Goal: Information Seeking & Learning: Check status

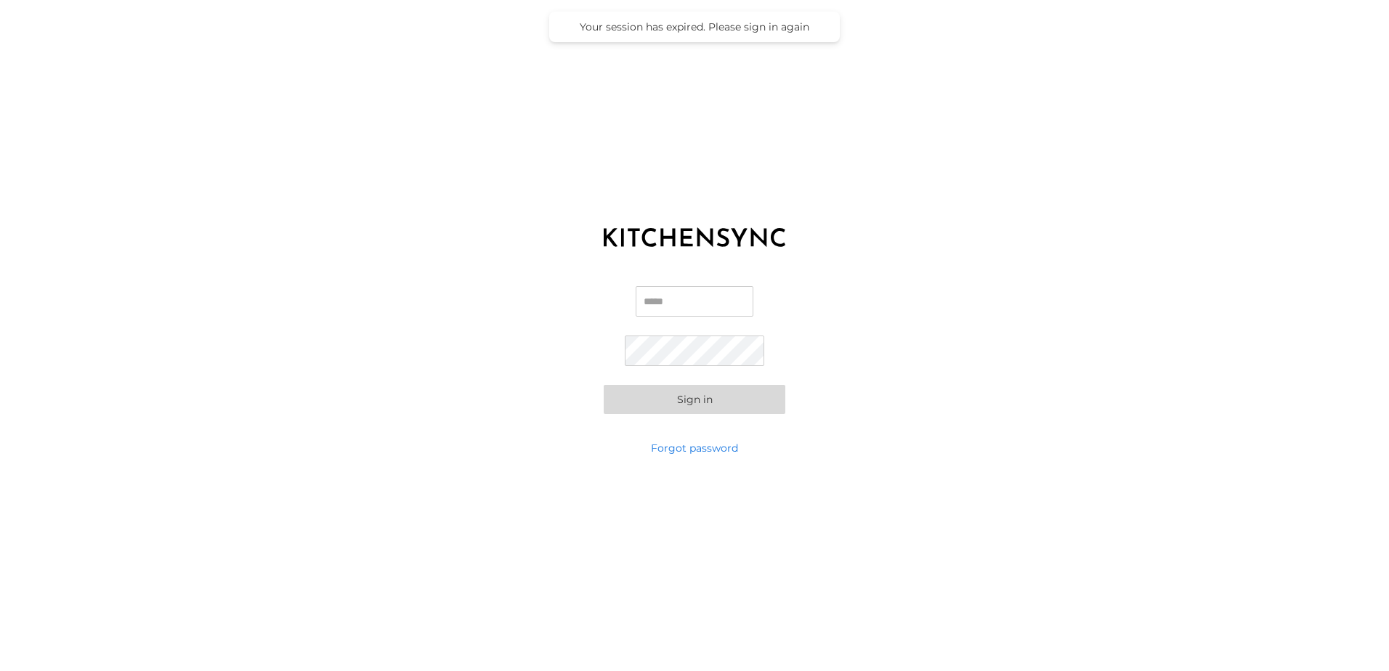
type input "**********"
click at [713, 410] on button "Sign in" at bounding box center [694, 399] width 182 height 29
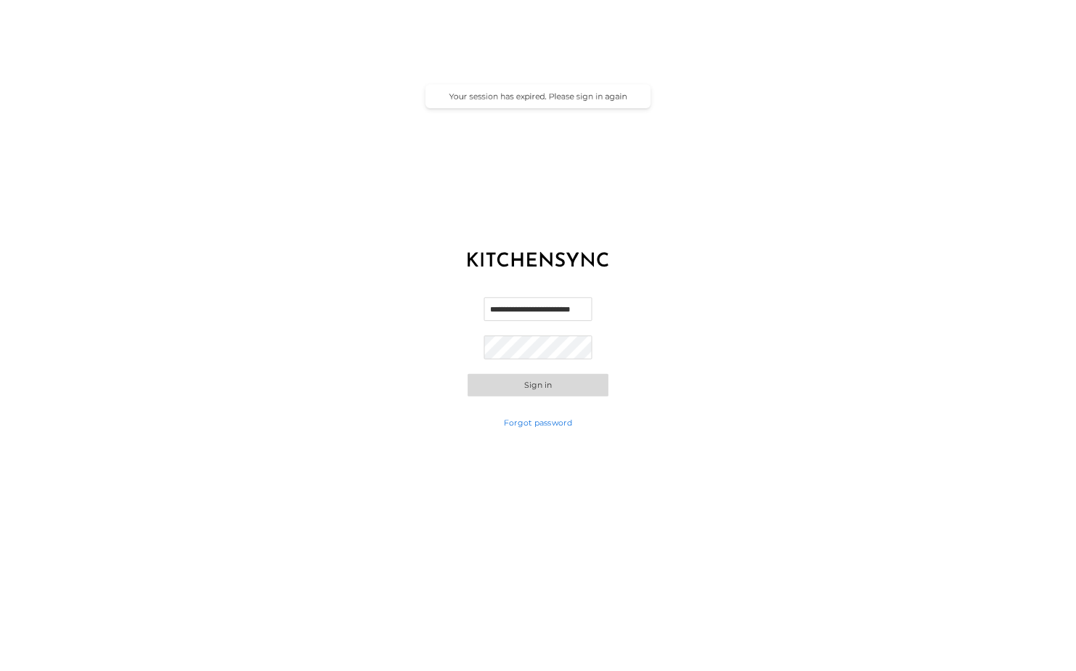
scroll to position [0, 0]
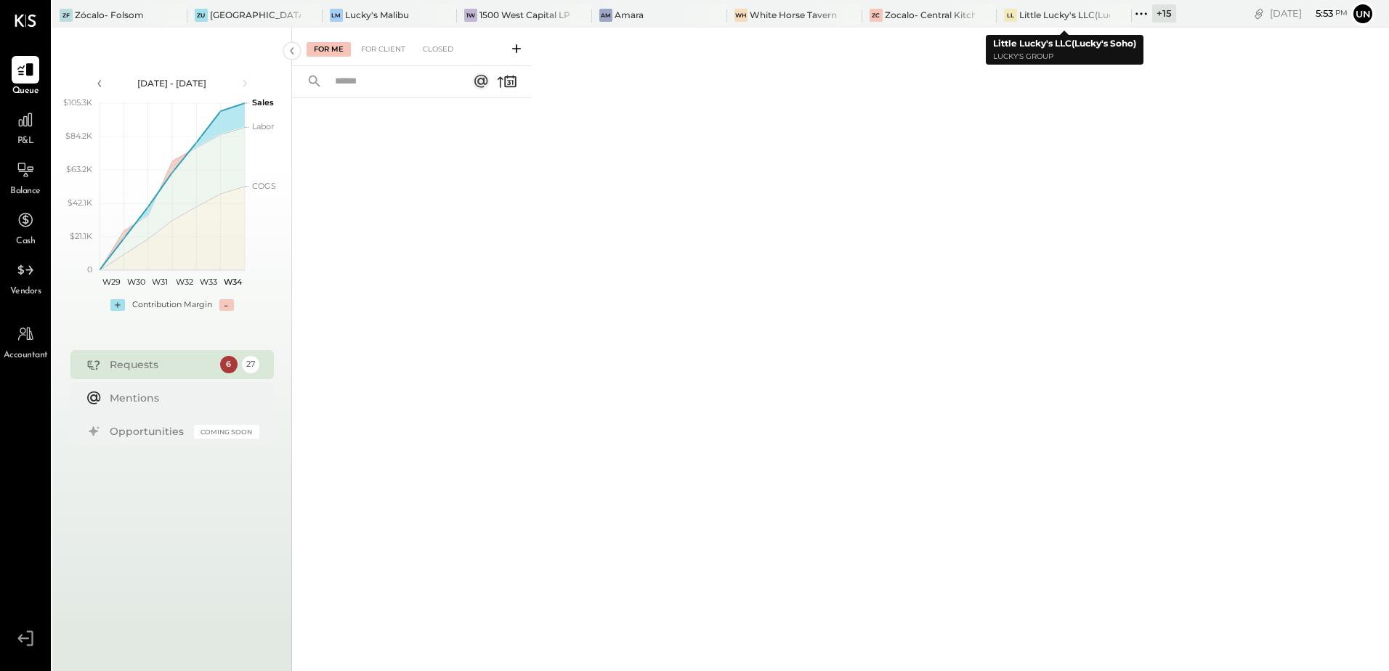
click at [1136, 9] on icon at bounding box center [1140, 13] width 19 height 19
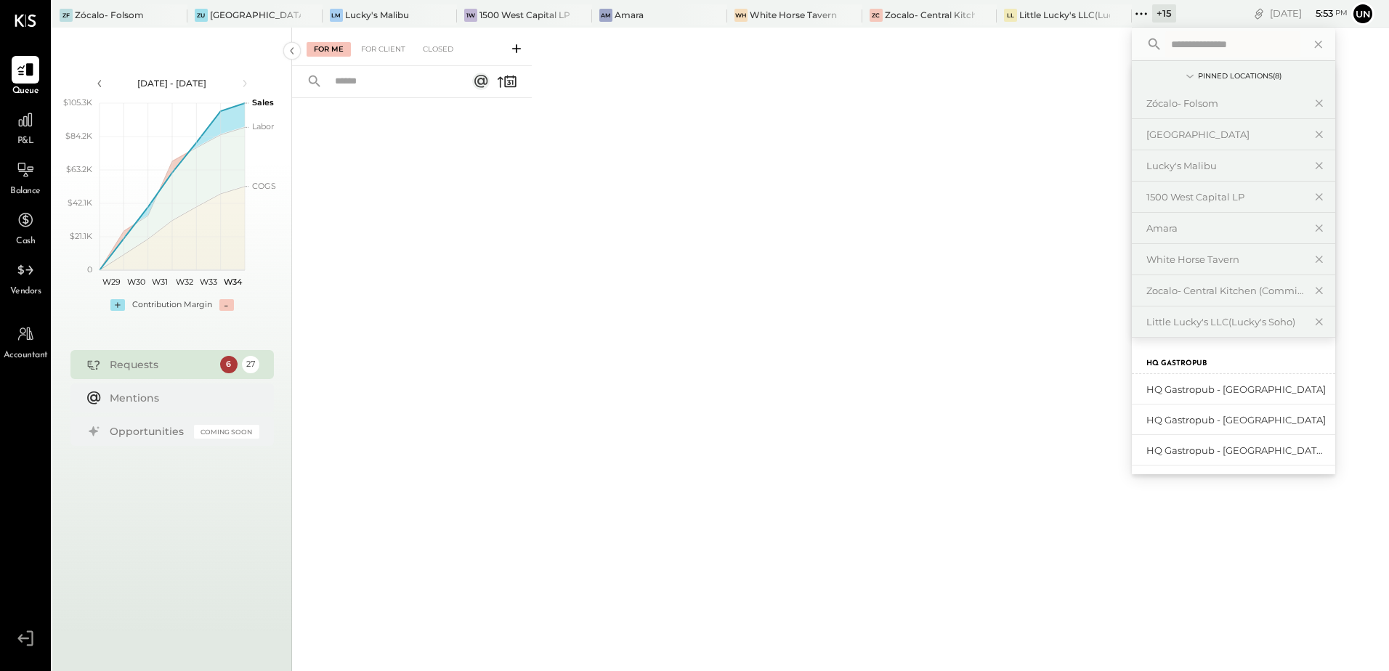
click at [1194, 47] on input "text" at bounding box center [1232, 44] width 135 height 26
type input "******"
click at [1184, 165] on div "Lucky's Malibu" at bounding box center [1224, 166] width 157 height 14
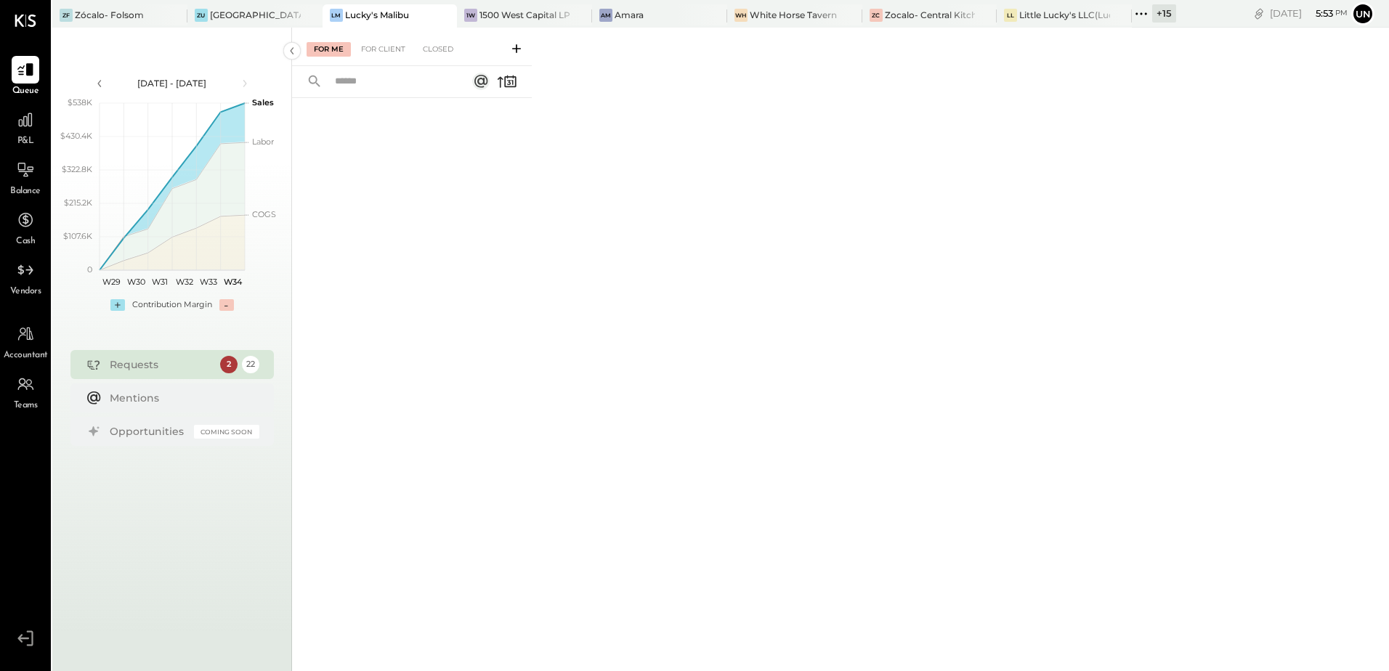
click at [24, 137] on span "P&L" at bounding box center [25, 141] width 17 height 13
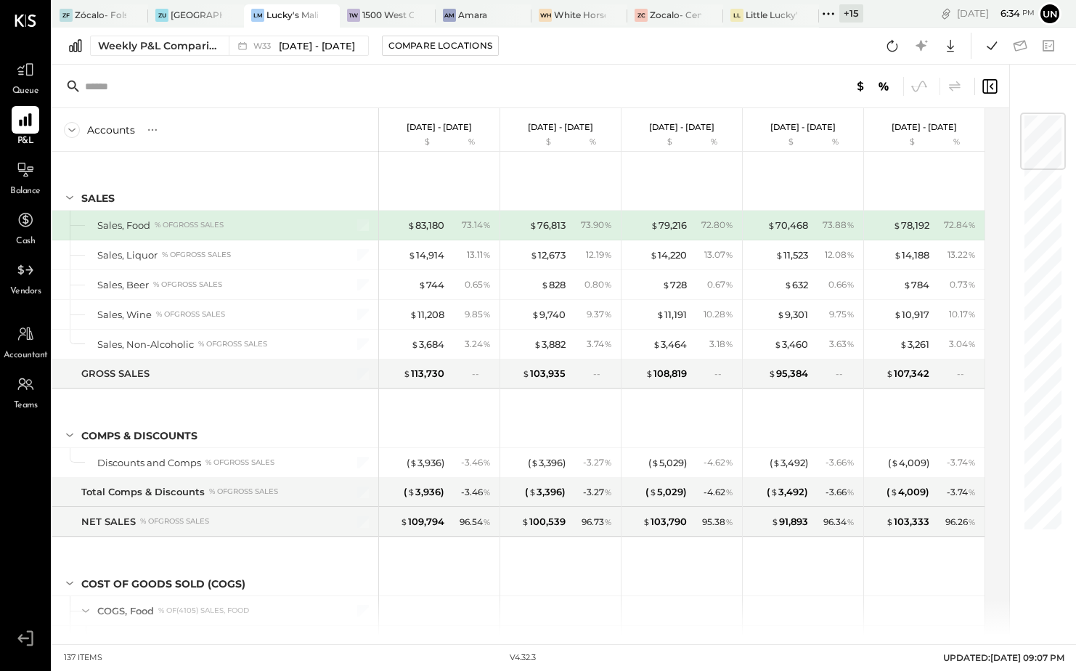
click at [161, 32] on div "Weekly P&L Comparison W33 [DATE] - [DATE] Compare Locations Google Sheets Excel" at bounding box center [564, 46] width 1024 height 37
click at [160, 45] on div "Weekly P&L Comparison" at bounding box center [159, 45] width 122 height 15
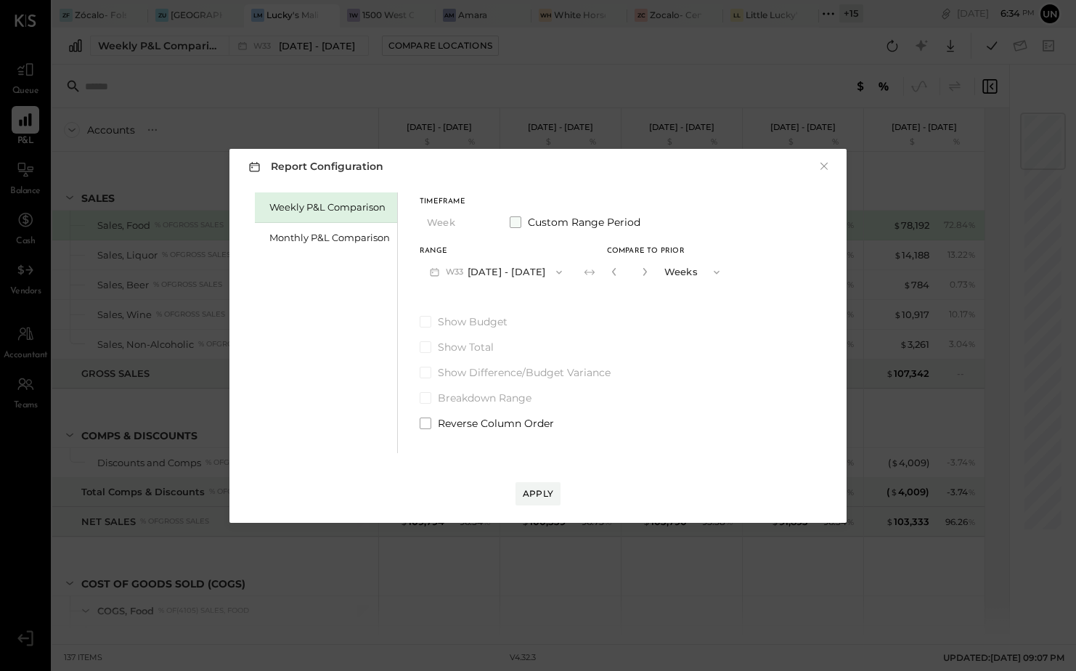
click at [512, 222] on span at bounding box center [516, 222] width 12 height 12
click at [465, 272] on button "[DATE]" at bounding box center [463, 272] width 86 height 27
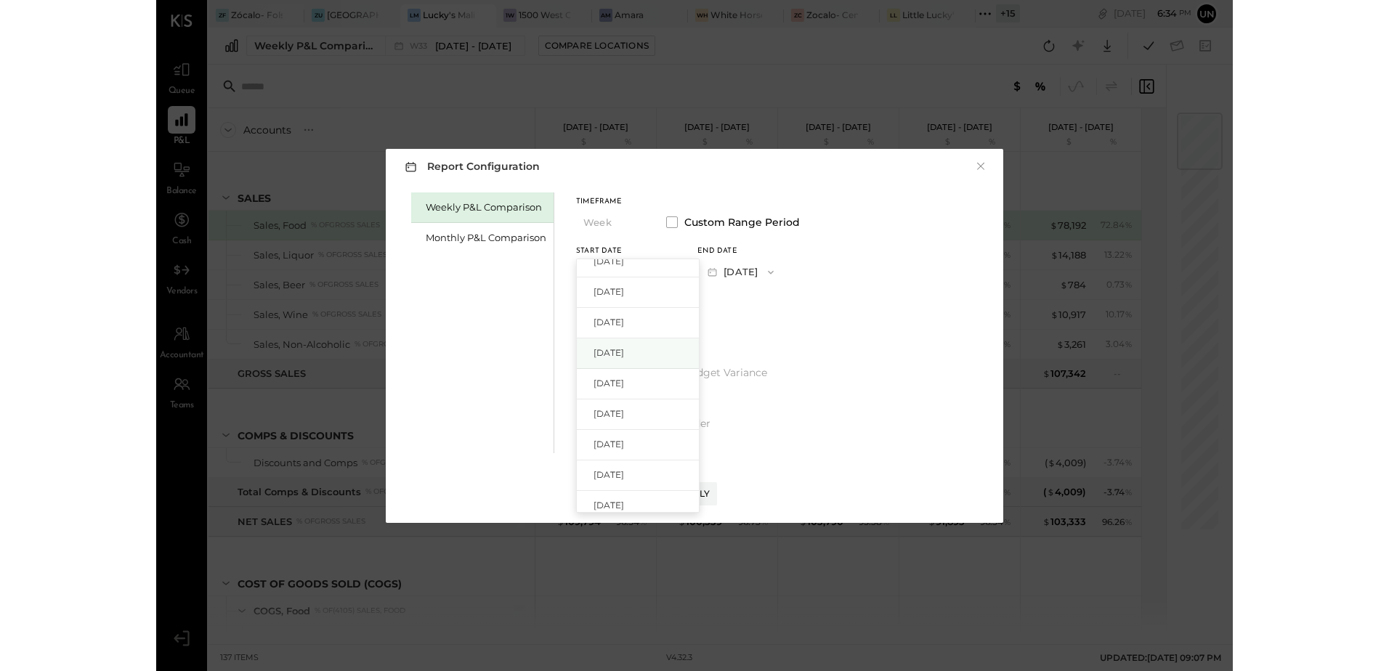
scroll to position [1525, 0]
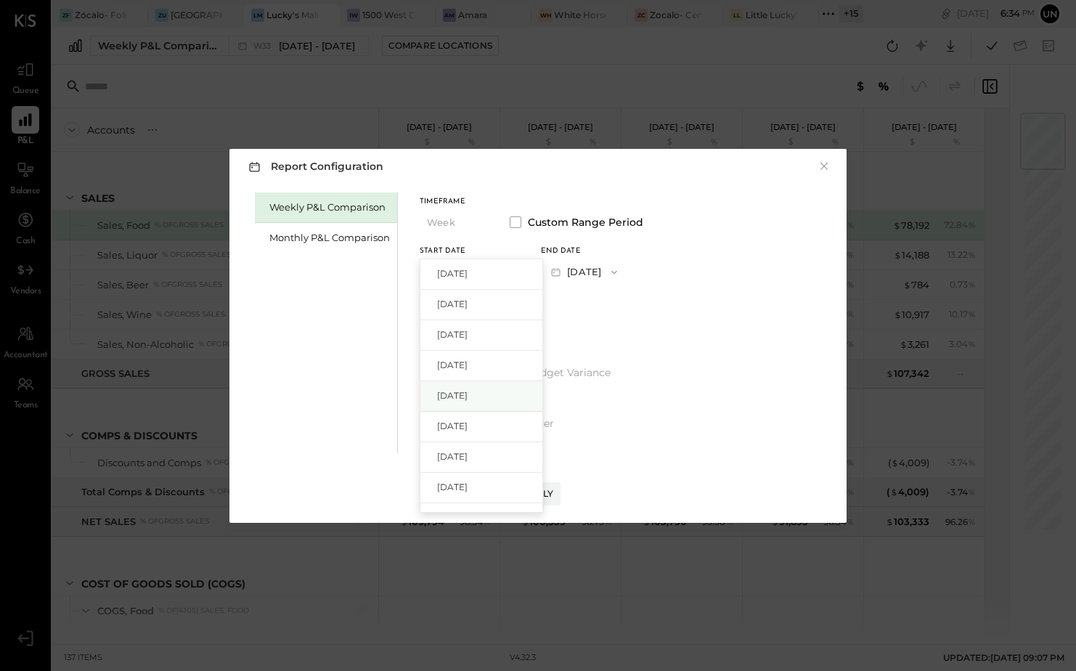
click at [465, 400] on span "[DATE]" at bounding box center [452, 395] width 31 height 12
click at [564, 270] on icon "button" at bounding box center [555, 271] width 15 height 15
click at [810, 294] on div "Weekly P&L Comparison Monthly P&L Comparison Timeframe Week Custom Range Period…" at bounding box center [538, 321] width 588 height 264
click at [522, 498] on button "Apply" at bounding box center [538, 493] width 45 height 23
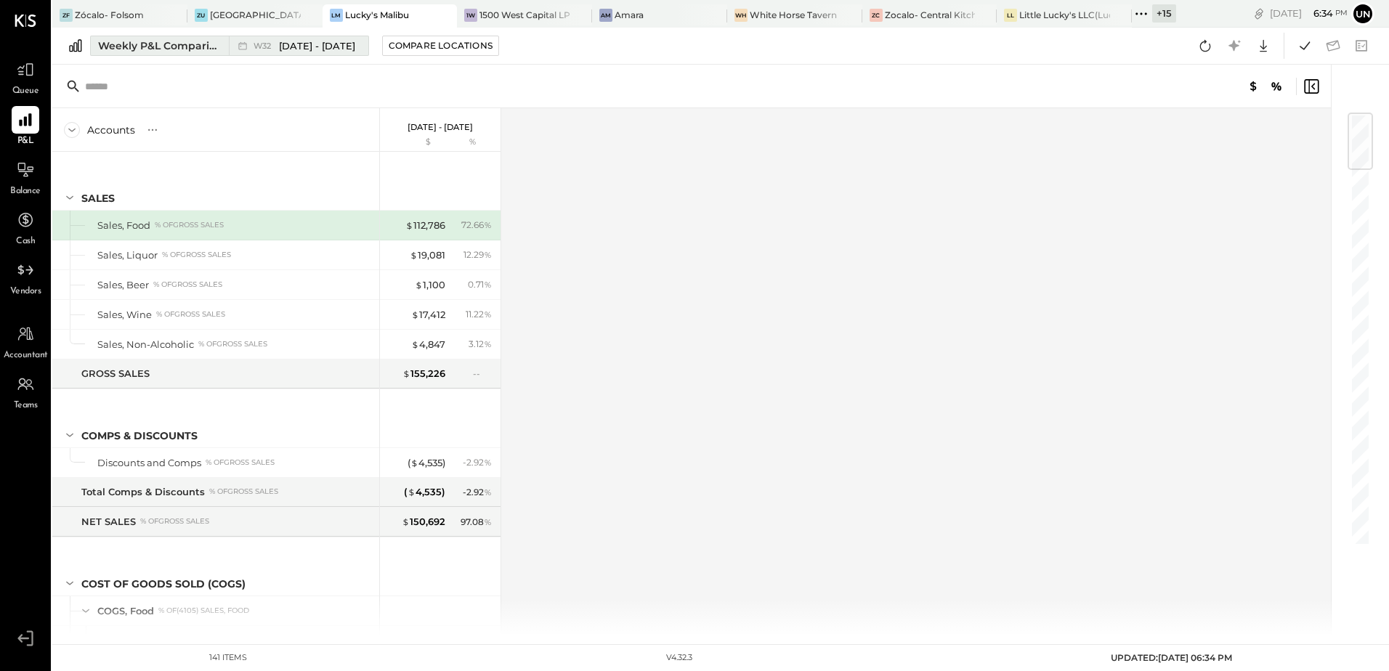
click at [190, 45] on div "Weekly P&L Comparison" at bounding box center [159, 45] width 122 height 15
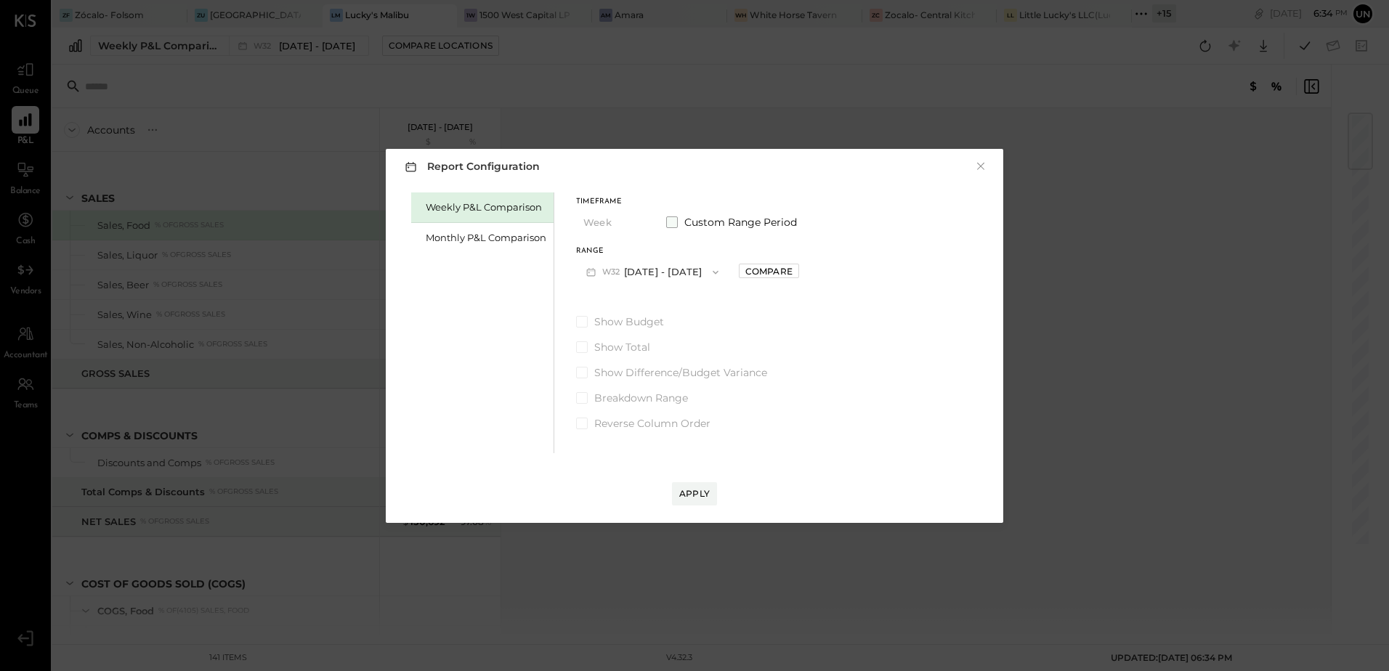
click at [670, 221] on span at bounding box center [672, 222] width 12 height 12
click at [776, 272] on span "button" at bounding box center [766, 273] width 19 height 12
click at [785, 266] on div "[DATE]" at bounding box center [759, 274] width 122 height 31
click at [950, 290] on div "Weekly P&L Comparison Monthly P&L Comparison Timeframe Week Custom Range Period…" at bounding box center [694, 321] width 588 height 264
click at [683, 505] on div "Report Configuration × Weekly P&L Comparison Monthly P&L Comparison Timeframe W…" at bounding box center [694, 336] width 617 height 374
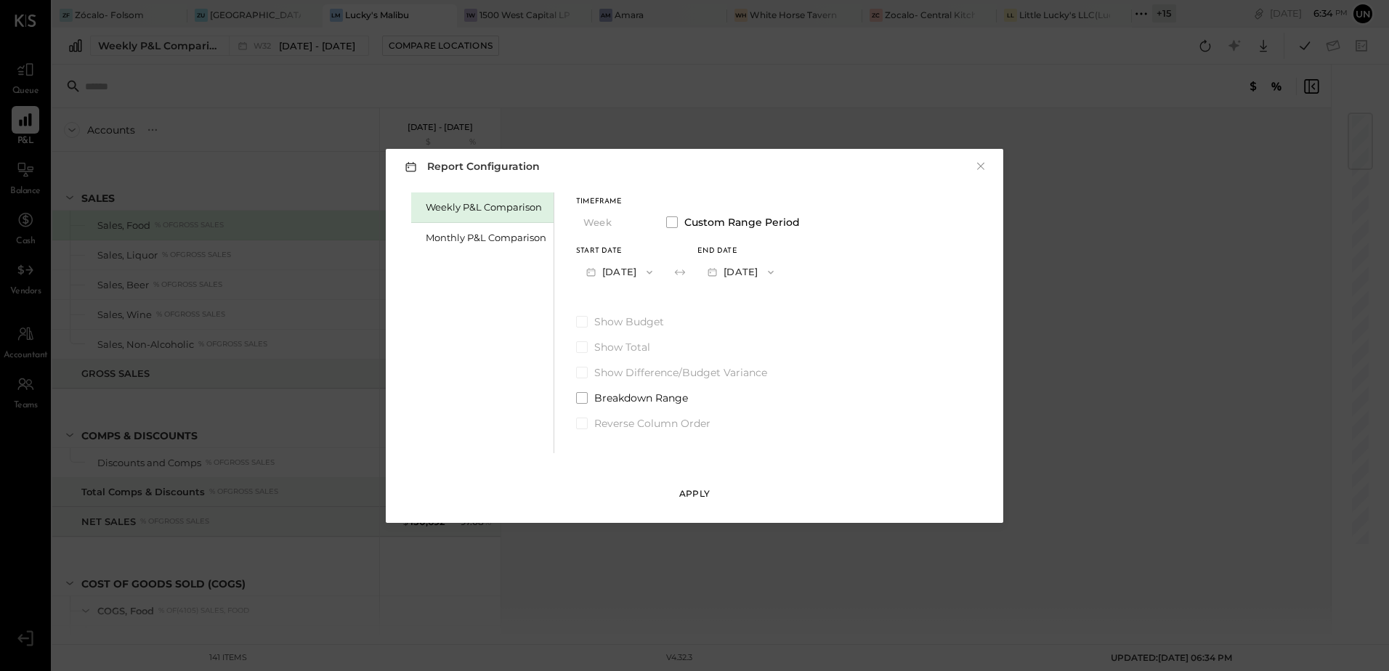
click at [683, 503] on button "Apply" at bounding box center [694, 493] width 45 height 23
